Goal: Task Accomplishment & Management: Use online tool/utility

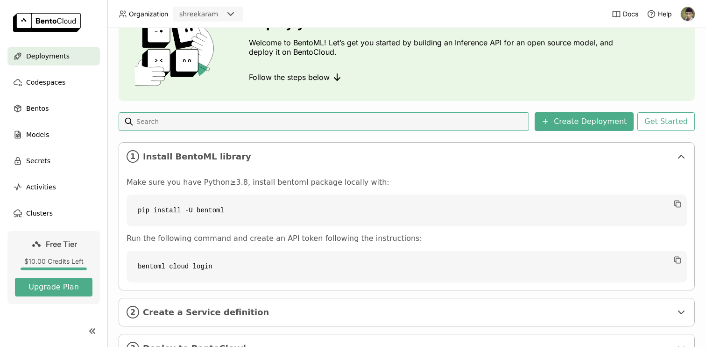
scroll to position [97, 0]
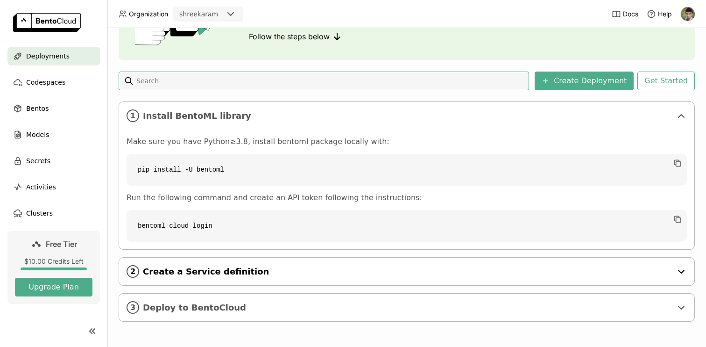
click at [306, 267] on span "Create a Service definition" at bounding box center [407, 271] width 529 height 10
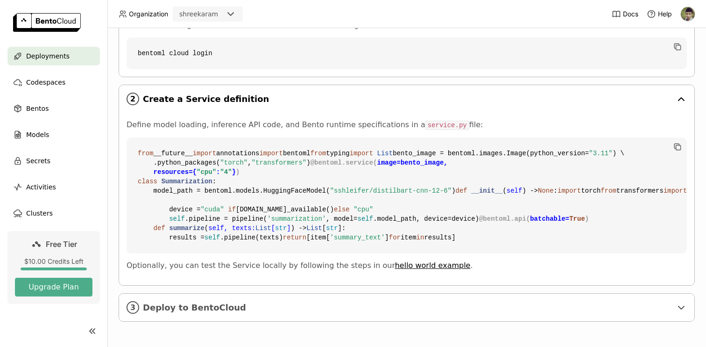
scroll to position [437, 0]
click at [297, 296] on div "3 Deploy to BentoCloud" at bounding box center [407, 307] width 576 height 28
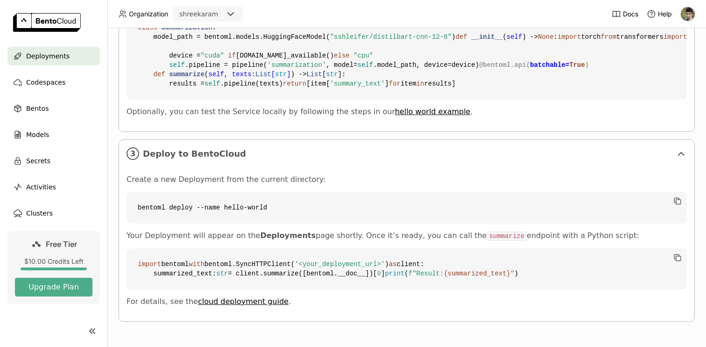
scroll to position [447, 0]
drag, startPoint x: 448, startPoint y: 118, endPoint x: 336, endPoint y: 114, distance: 112.2
click at [336, 41] on span ""sshleifer/distilbart-cnn-12-6"" at bounding box center [390, 36] width 121 height 7
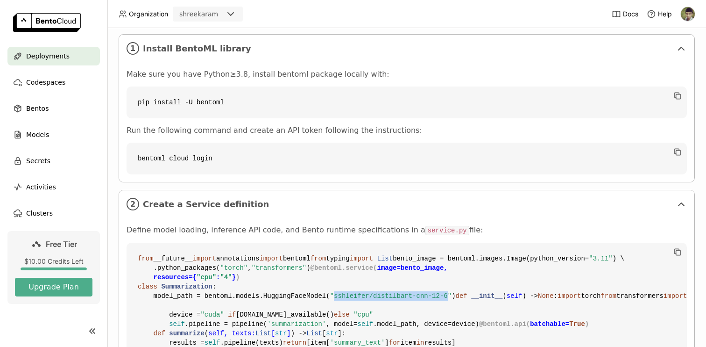
scroll to position [0, 0]
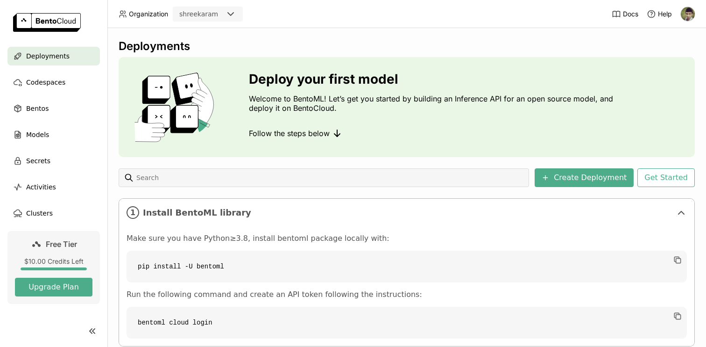
click at [44, 144] on ul "Deployments Codespaces Bentos Models Secrets Activities Clusters" at bounding box center [53, 135] width 107 height 176
click at [37, 132] on span "Models" at bounding box center [37, 134] width 23 height 11
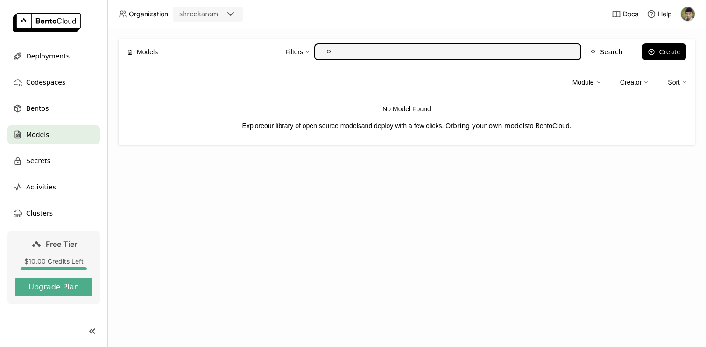
click at [279, 128] on link "our library of open source models" at bounding box center [312, 125] width 97 height 7
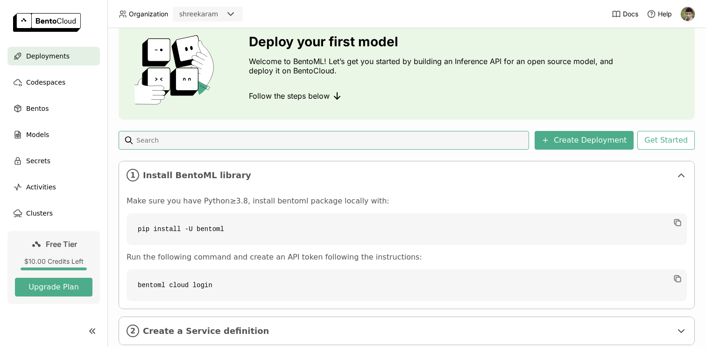
scroll to position [51, 0]
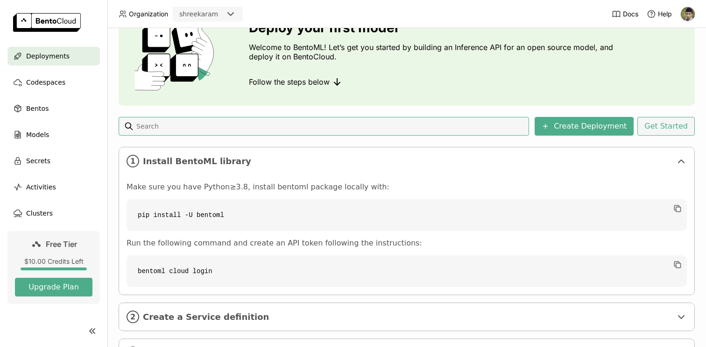
click at [650, 121] on button "Get Started" at bounding box center [666, 126] width 57 height 19
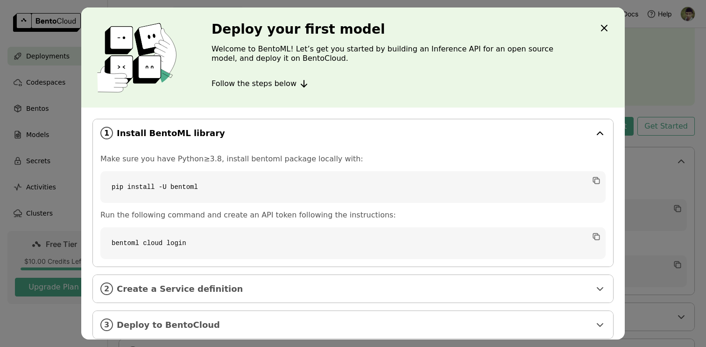
scroll to position [11, 0]
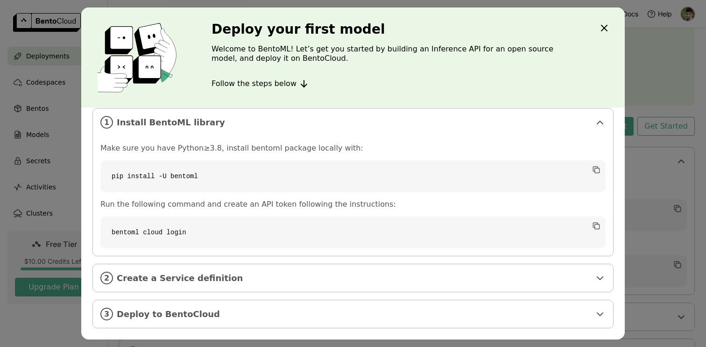
click at [74, 138] on div "Deploy your first model Welcome to BentoML! Let’s get you started by building a…" at bounding box center [353, 173] width 706 height 347
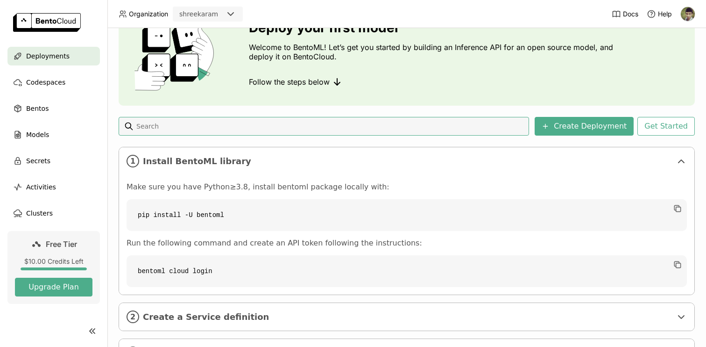
click at [279, 125] on input at bounding box center [330, 126] width 390 height 15
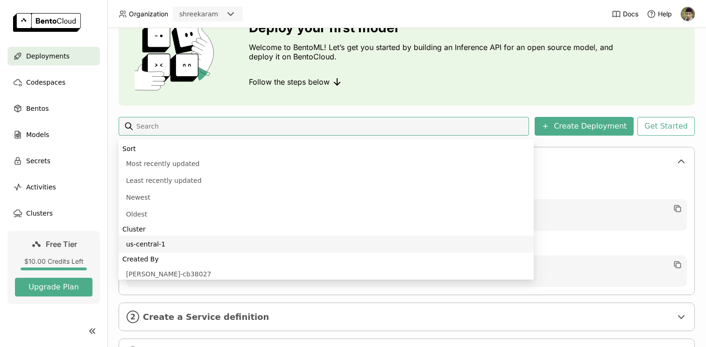
scroll to position [329, 0]
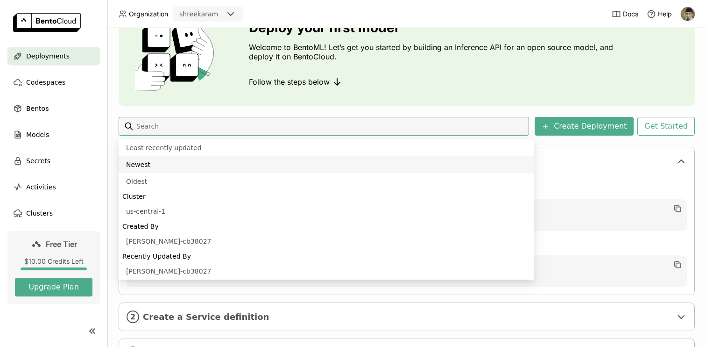
click at [401, 92] on div "Deploy your first model Welcome to BentoML! Let’s get you started by building a…" at bounding box center [407, 56] width 577 height 100
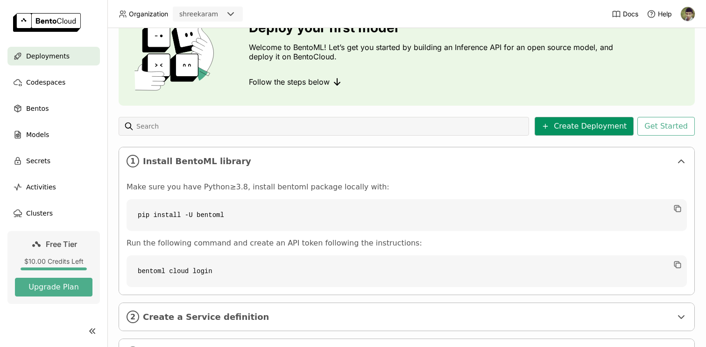
click at [549, 128] on icon at bounding box center [545, 125] width 7 height 7
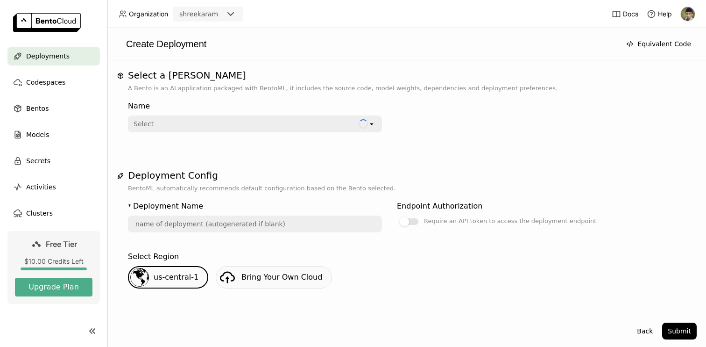
click at [281, 125] on div "Select" at bounding box center [244, 123] width 230 height 15
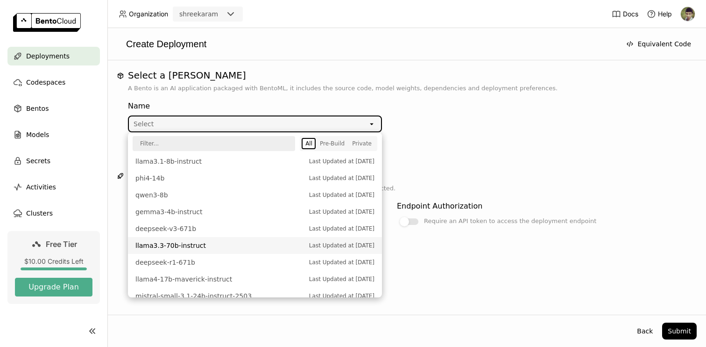
scroll to position [325, 0]
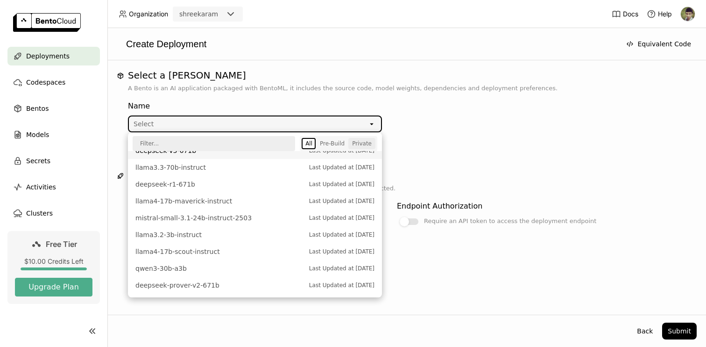
click at [368, 140] on div "Private" at bounding box center [362, 143] width 20 height 7
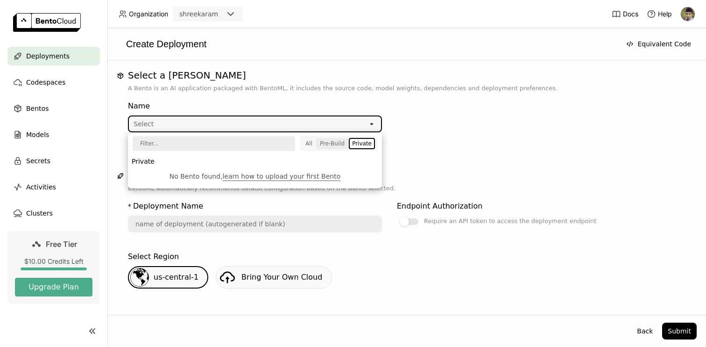
click at [343, 141] on div "Pre-Build" at bounding box center [332, 143] width 25 height 7
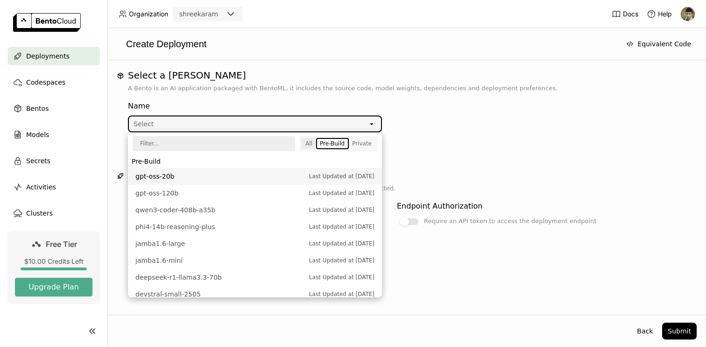
click at [316, 142] on button "All" at bounding box center [309, 143] width 14 height 11
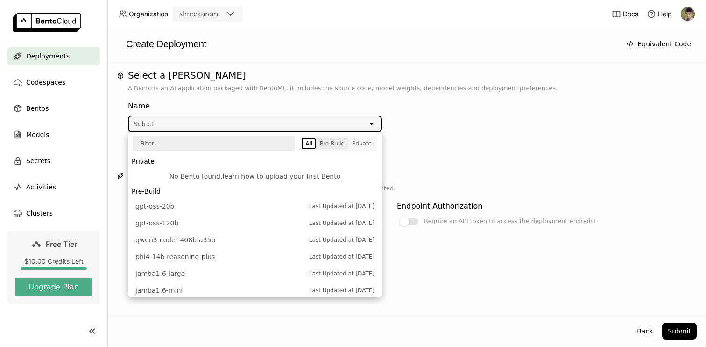
click at [333, 145] on div "Pre-Build" at bounding box center [332, 143] width 25 height 7
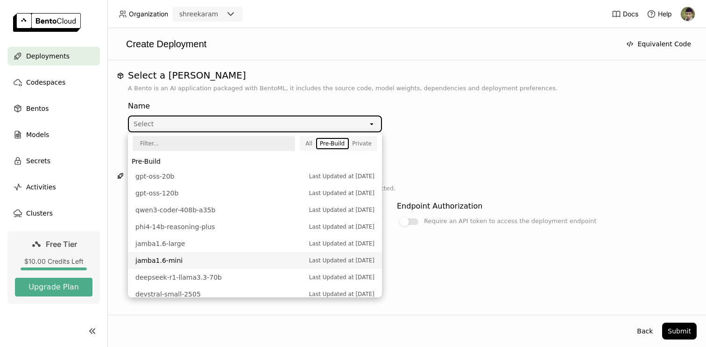
scroll to position [295, 0]
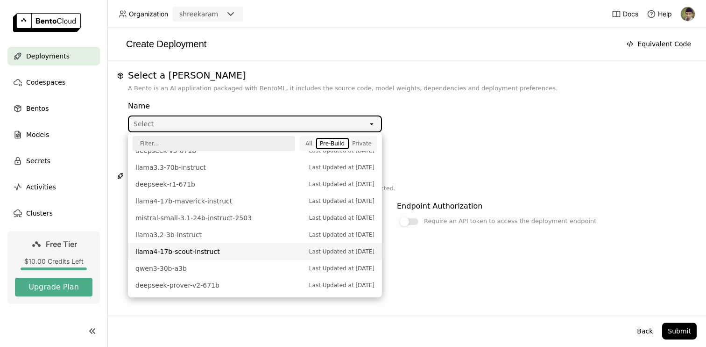
click at [234, 256] on li "llama4-17b-scout-instruct Last Updated at [DATE]" at bounding box center [255, 251] width 254 height 17
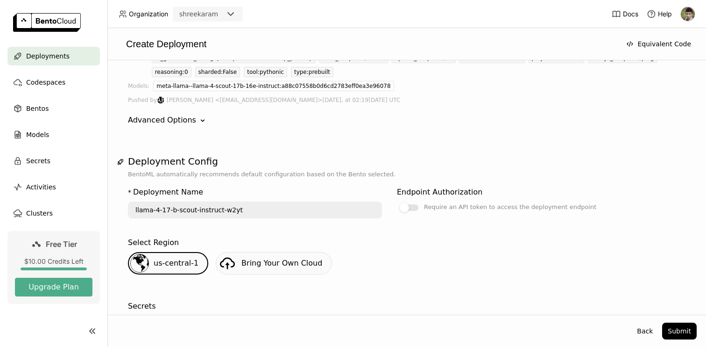
scroll to position [160, 0]
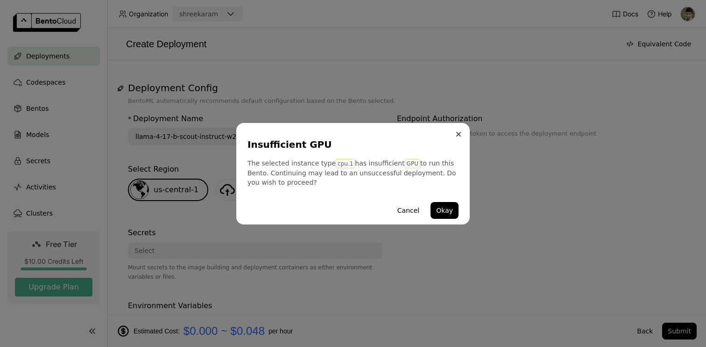
click at [459, 133] on icon "Close" at bounding box center [459, 134] width 4 height 4
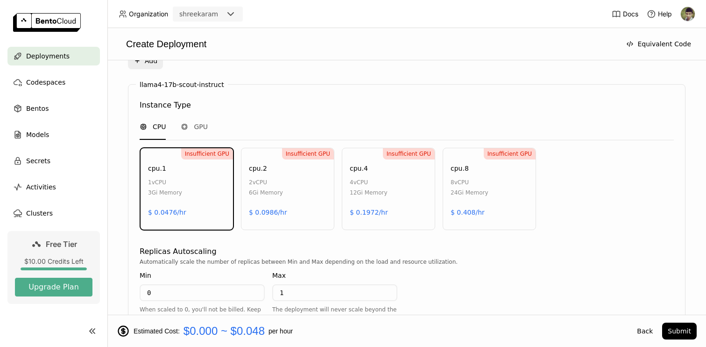
scroll to position [557, 0]
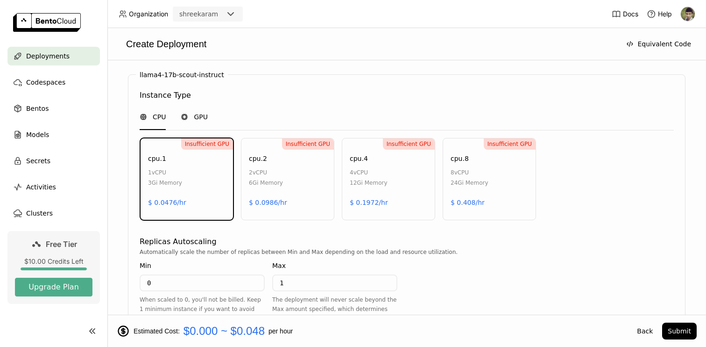
click at [203, 114] on span "GPU" at bounding box center [201, 116] width 14 height 9
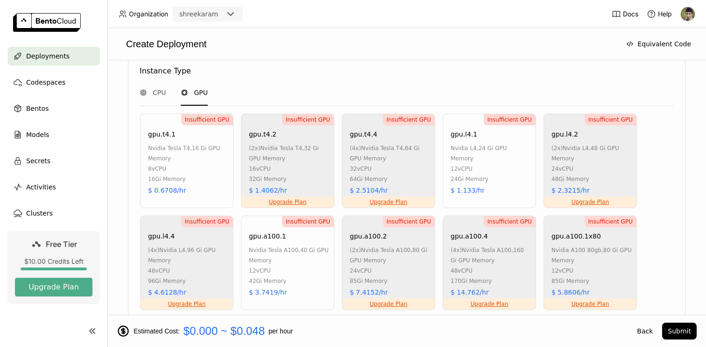
scroll to position [523, 0]
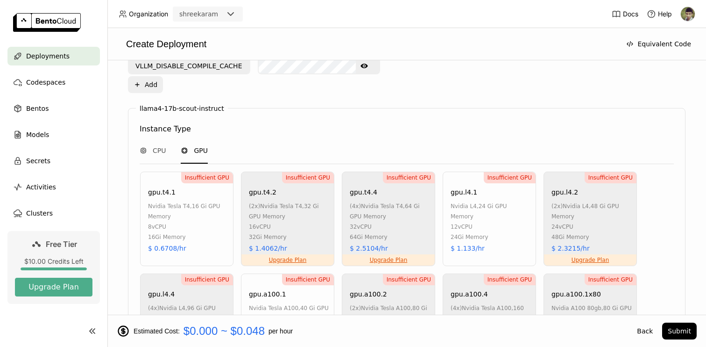
click at [194, 233] on div "16Gi Memory" at bounding box center [188, 237] width 80 height 10
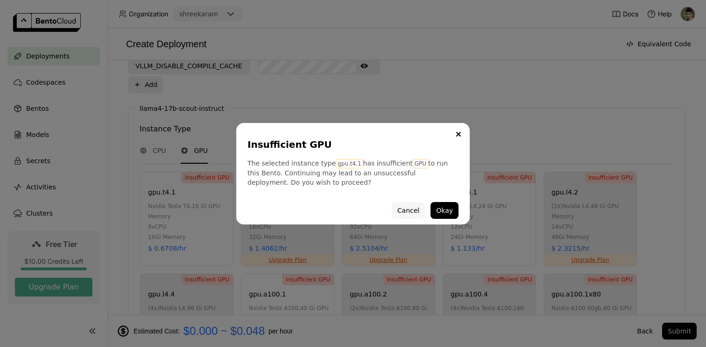
click at [405, 213] on button "Cancel" at bounding box center [408, 210] width 33 height 17
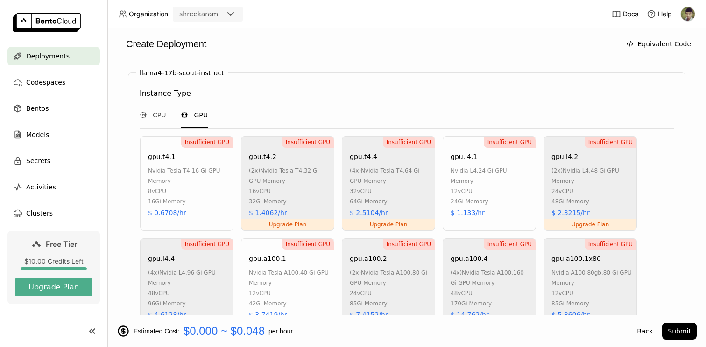
scroll to position [560, 0]
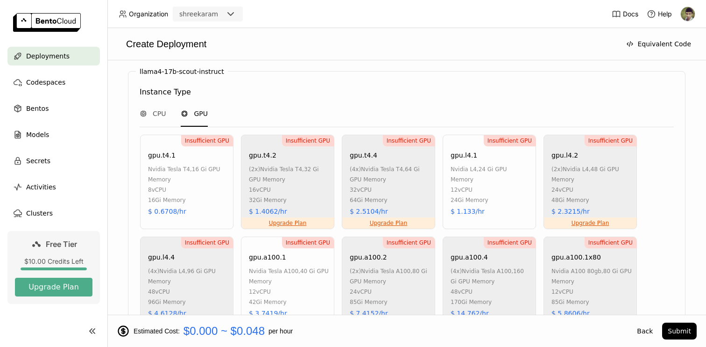
click at [320, 195] on div "32Gi Memory" at bounding box center [289, 200] width 80 height 10
click at [463, 205] on div "Insufficient GPU gpu.l4.1 nvidia l4 , 24 Gi GPU Memory 12 vCPU 24Gi Memory $ 1.…" at bounding box center [489, 182] width 93 height 94
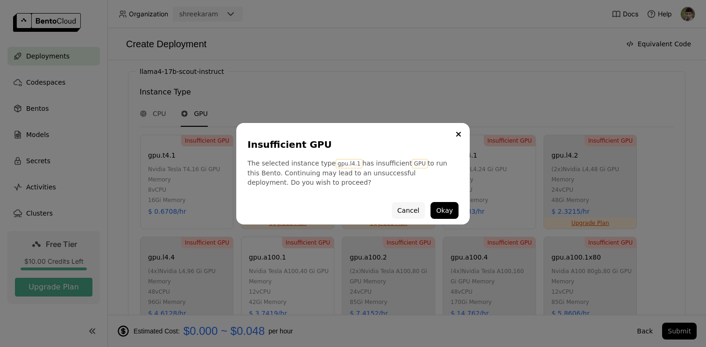
click at [409, 206] on button "Cancel" at bounding box center [408, 210] width 33 height 17
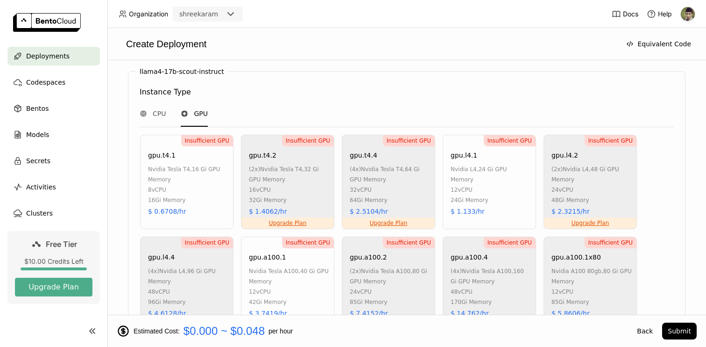
click at [502, 195] on div "24Gi Memory" at bounding box center [491, 200] width 80 height 10
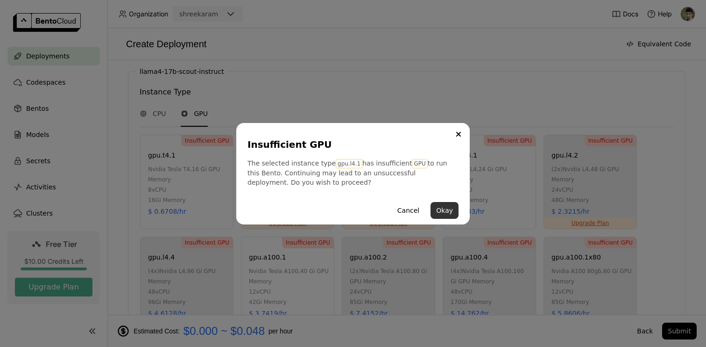
click at [453, 211] on button "Okay" at bounding box center [445, 210] width 28 height 17
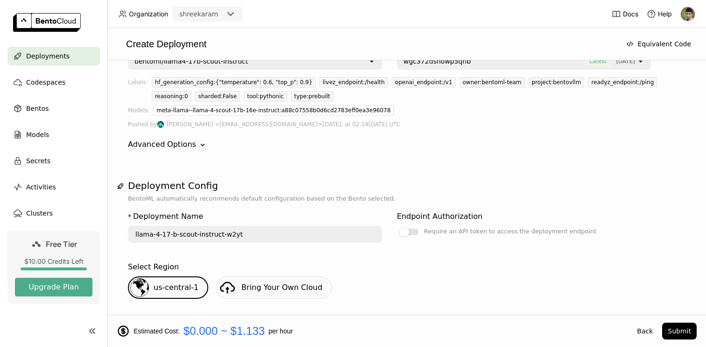
scroll to position [63, 0]
click at [414, 231] on div at bounding box center [409, 231] width 19 height 7
click at [397, 288] on input "Require an API token to access the deployment endpoint" at bounding box center [397, 288] width 0 height 0
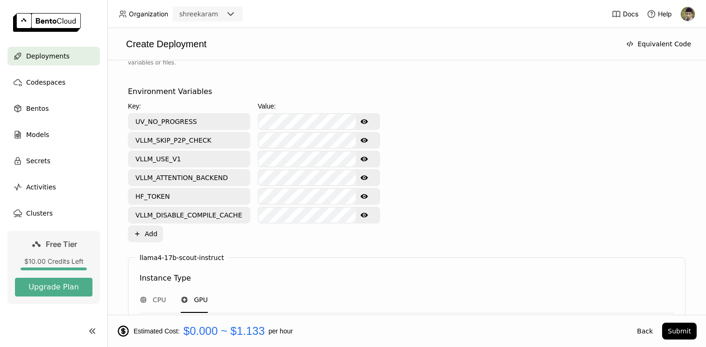
scroll to position [361, 0]
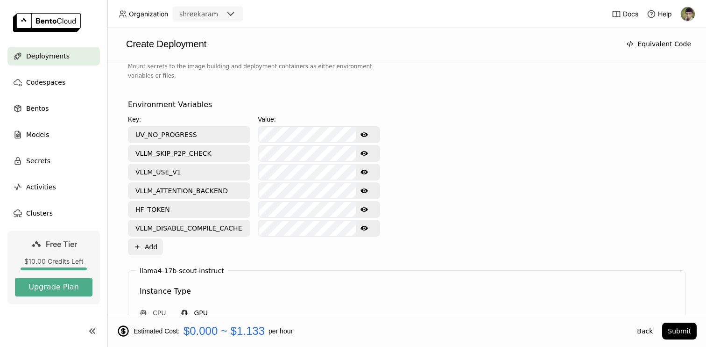
click at [368, 140] on button "Show password text" at bounding box center [364, 134] width 17 height 15
click at [364, 133] on icon "Hide password text" at bounding box center [364, 134] width 7 height 7
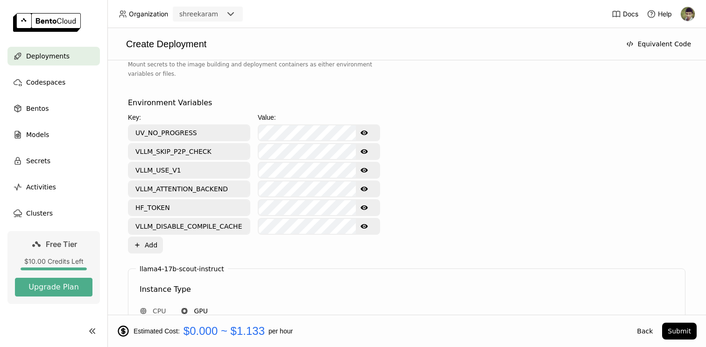
click at [368, 207] on icon "Show password text" at bounding box center [364, 207] width 7 height 7
click at [368, 207] on icon "Hide password text" at bounding box center [364, 208] width 7 height 6
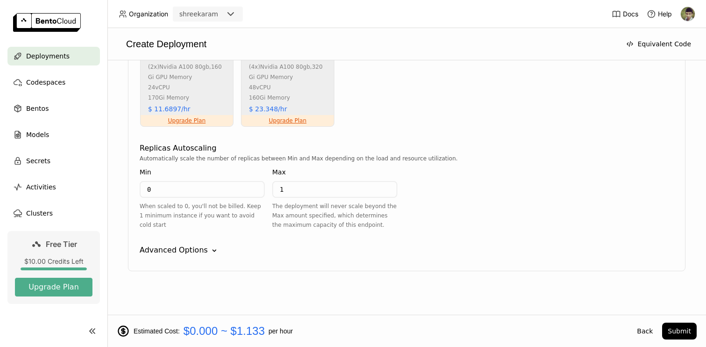
scroll to position [869, 0]
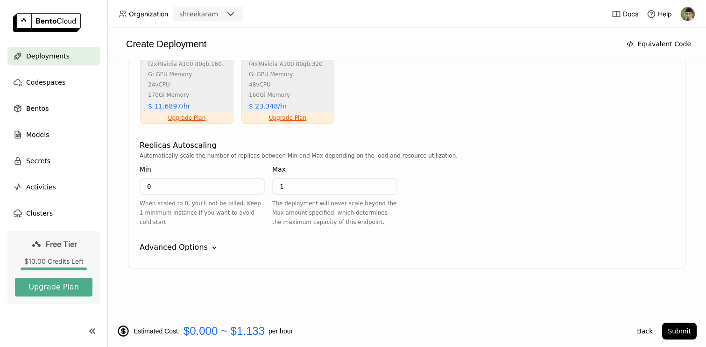
click at [189, 239] on div "llama4-17b-scout-instruct Instance Type CPU GPU Insufficient GPU gpu.t4.1 nvidi…" at bounding box center [407, 15] width 558 height 506
click at [192, 247] on div "Advanced Options" at bounding box center [174, 247] width 68 height 11
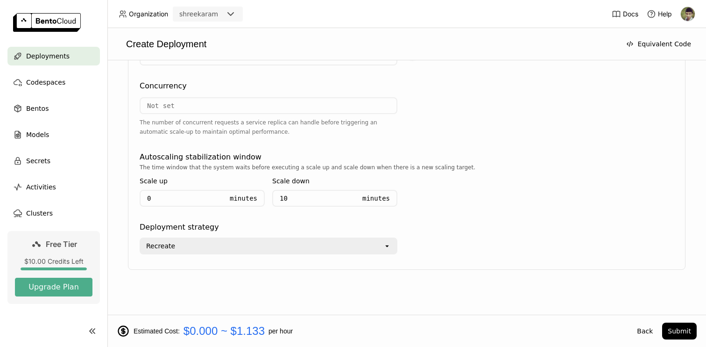
scroll to position [1118, 0]
click at [192, 247] on div "Recreate" at bounding box center [262, 245] width 243 height 15
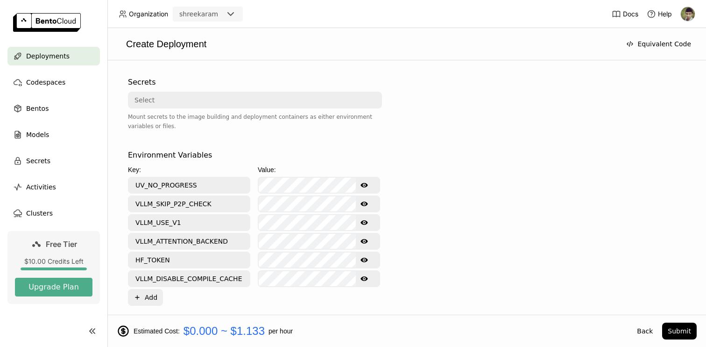
scroll to position [0, 0]
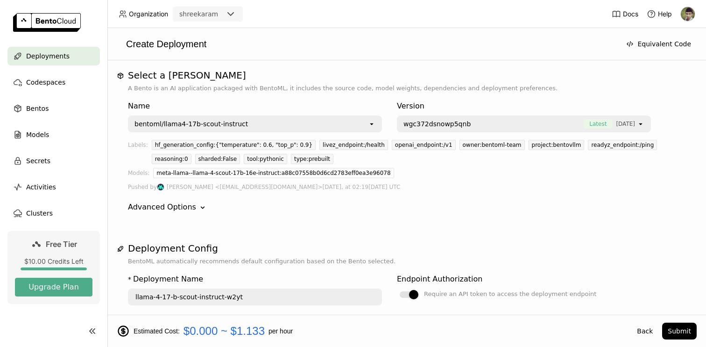
click at [212, 123] on div "bentoml/llama4-17b-scout-instruct" at bounding box center [192, 123] width 114 height 9
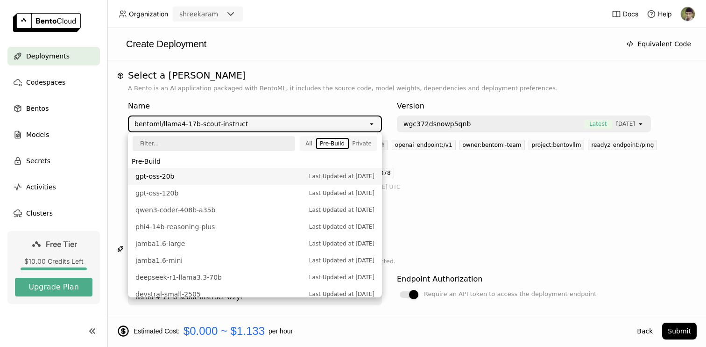
click at [192, 173] on span "gpt-oss-20b" at bounding box center [219, 175] width 169 height 9
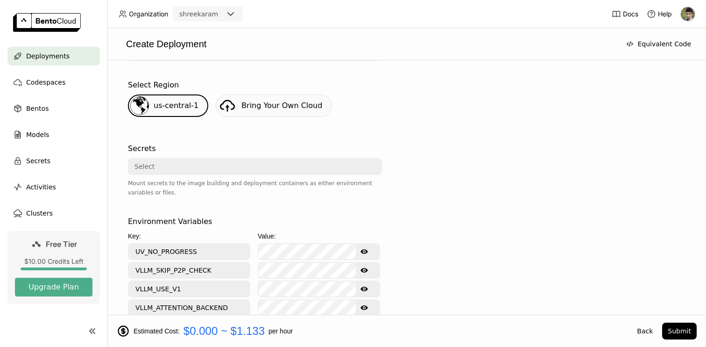
type input "gpt-oss-20-b-r3eb"
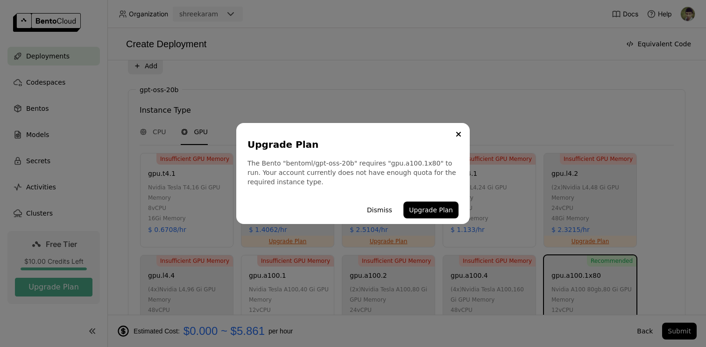
scroll to position [524, 0]
click at [422, 217] on button "Upgrade Plan" at bounding box center [431, 209] width 55 height 17
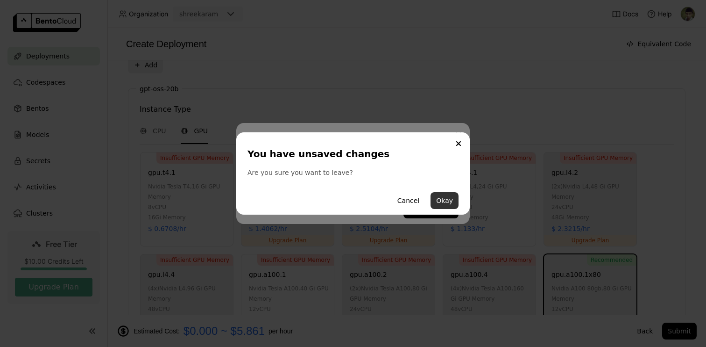
click at [438, 205] on button "Okay" at bounding box center [445, 200] width 28 height 17
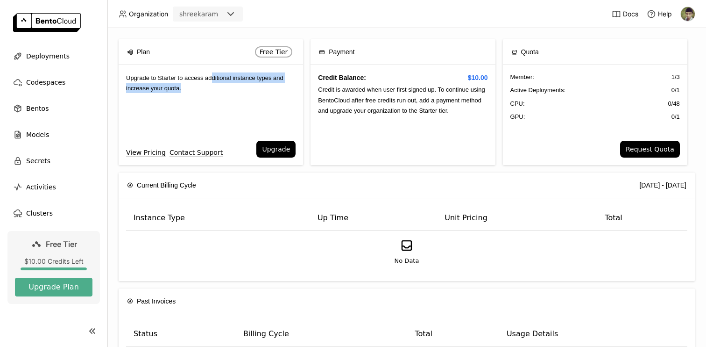
drag, startPoint x: 218, startPoint y: 78, endPoint x: 226, endPoint y: 133, distance: 55.7
click at [225, 94] on div "Upgrade to Starter to access additional instance types and increase your quota." at bounding box center [211, 103] width 185 height 76
click at [209, 117] on div "Upgrade to Starter to access additional instance types and increase your quota." at bounding box center [211, 103] width 185 height 76
click at [437, 124] on div "Credit Balance: $10.00 Credit is awarded when user first signed up. To continue…" at bounding box center [403, 115] width 185 height 100
click at [517, 90] on span "Active Deployments :" at bounding box center [539, 89] width 56 height 9
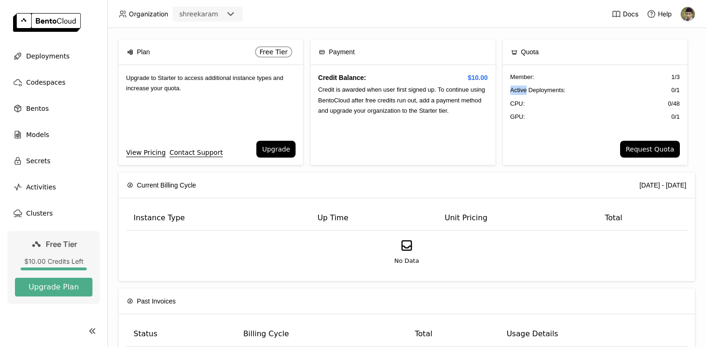
click at [517, 90] on span "Active Deployments :" at bounding box center [539, 89] width 56 height 9
click at [512, 118] on span "GPU:" at bounding box center [518, 116] width 15 height 9
click at [513, 102] on span "CPU:" at bounding box center [518, 103] width 14 height 9
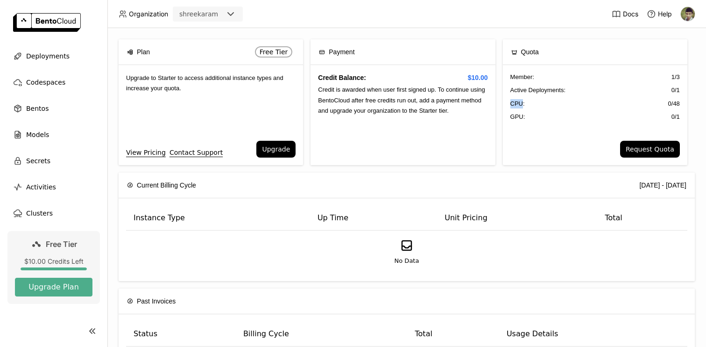
click at [513, 102] on span "CPU:" at bounding box center [518, 103] width 14 height 9
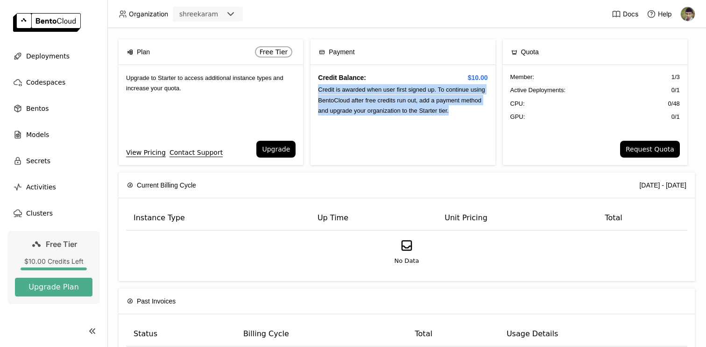
drag, startPoint x: 314, startPoint y: 87, endPoint x: 485, endPoint y: 121, distance: 173.9
click at [485, 121] on div "Credit Balance: $10.00 Credit is awarded when user first signed up. To continue…" at bounding box center [403, 115] width 185 height 100
click at [418, 128] on div "Credit Balance: $10.00 Credit is awarded when user first signed up. To continue…" at bounding box center [403, 115] width 185 height 100
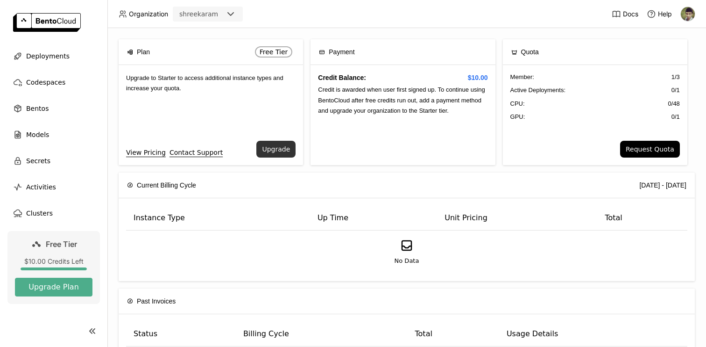
click at [292, 146] on button "Upgrade" at bounding box center [275, 149] width 39 height 17
click at [302, 61] on div "Upgrade Plan Add payment method on Stripe Add Payment Method You will only pay …" at bounding box center [353, 173] width 706 height 347
click at [71, 114] on div "Bentos" at bounding box center [53, 108] width 93 height 19
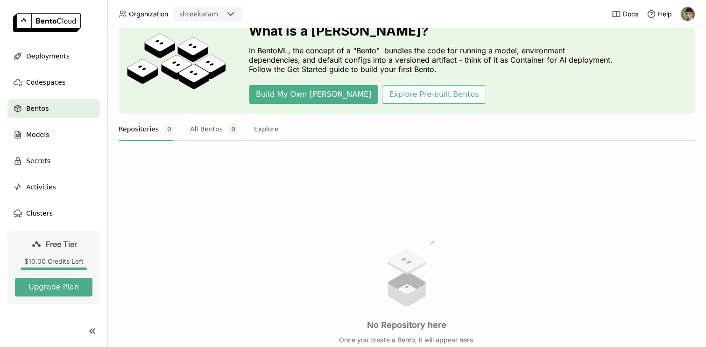
scroll to position [49, 0]
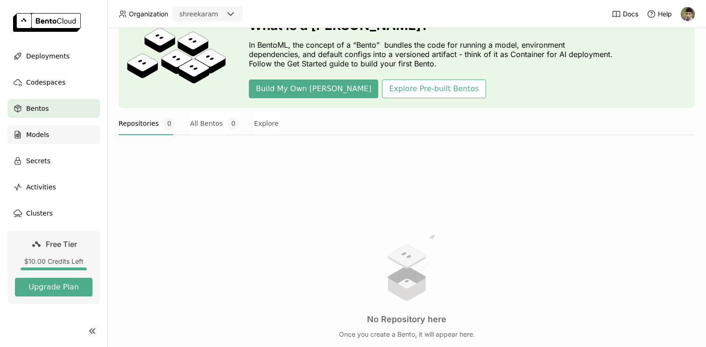
click at [82, 139] on div "Models" at bounding box center [53, 134] width 93 height 19
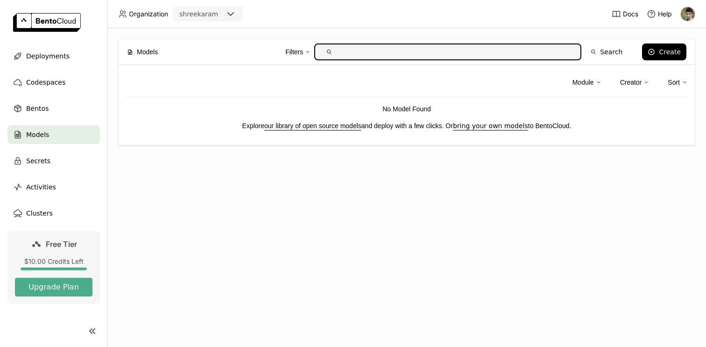
click at [364, 52] on input "text" at bounding box center [455, 51] width 237 height 15
click at [137, 225] on div "Models Filters Search Create Module Creator Sort No Model Found Explore our lib…" at bounding box center [406, 187] width 599 height 319
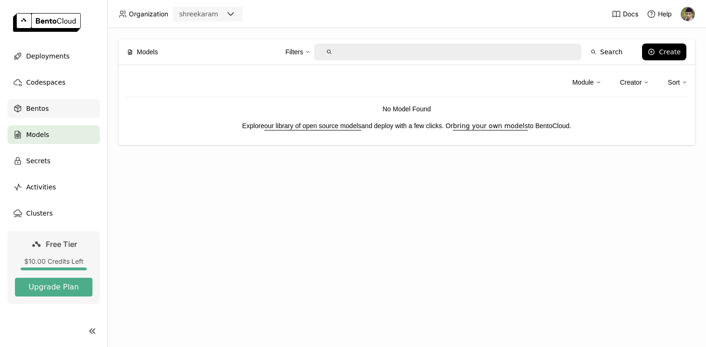
click at [74, 107] on div "Bentos" at bounding box center [53, 108] width 93 height 19
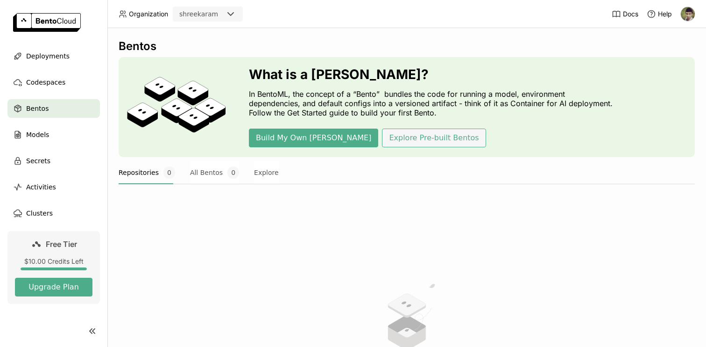
click at [402, 144] on button "Explore Pre-built Bentos" at bounding box center [434, 137] width 104 height 19
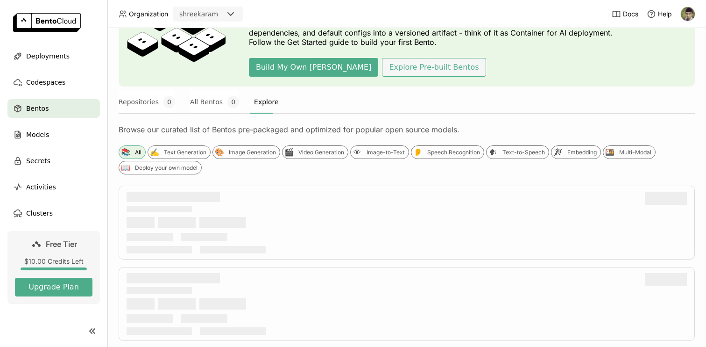
scroll to position [76, 0]
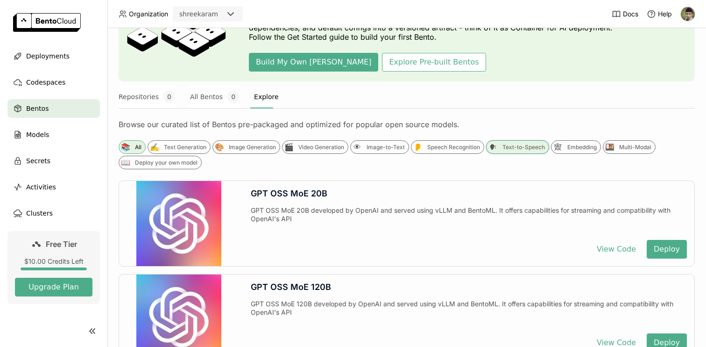
click at [527, 147] on div "Text-to-Speech" at bounding box center [524, 146] width 43 height 7
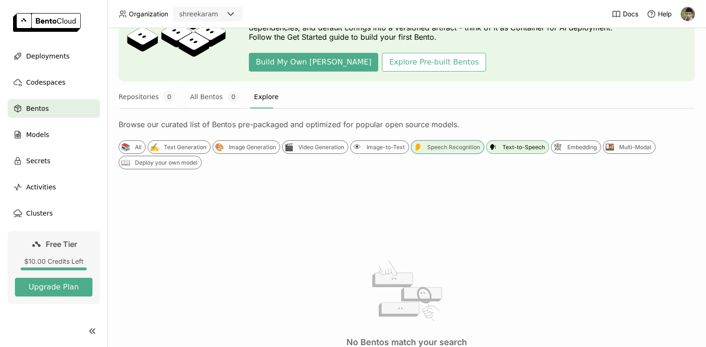
click at [449, 148] on div "Speech Recognition" at bounding box center [453, 146] width 53 height 7
click at [379, 151] on div "👁 Image-to-Text" at bounding box center [379, 147] width 59 height 14
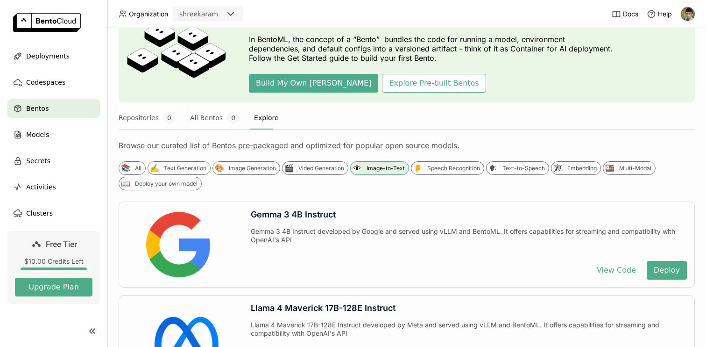
scroll to position [64, 0]
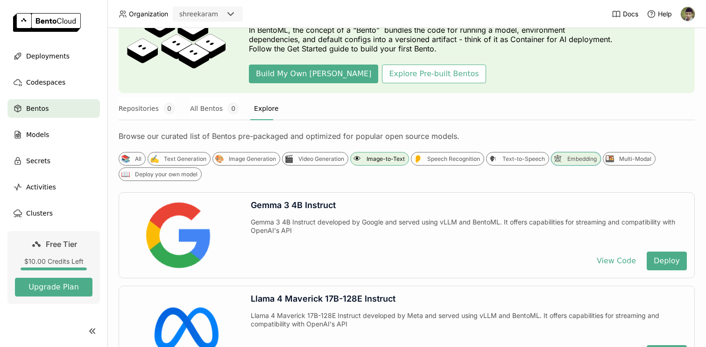
click at [565, 155] on div "🕸 Embedding" at bounding box center [576, 159] width 50 height 14
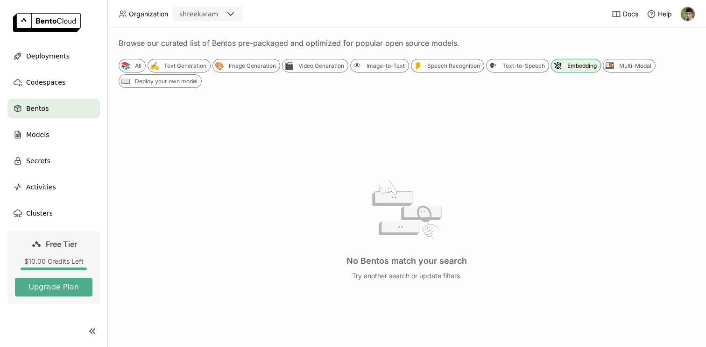
scroll to position [156, 0]
click at [181, 83] on div "Deploy your own model" at bounding box center [166, 81] width 63 height 7
